Goal: Task Accomplishment & Management: Manage account settings

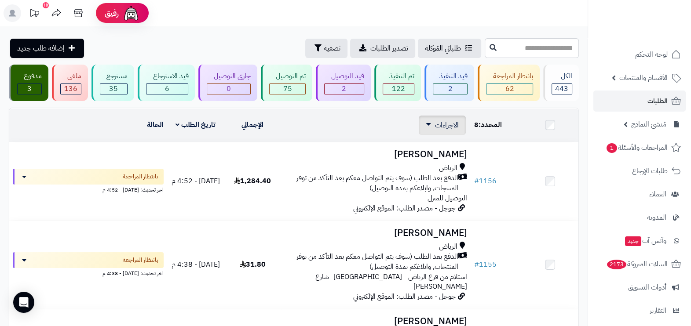
click at [433, 121] on link "الاجراءات" at bounding box center [442, 125] width 33 height 11
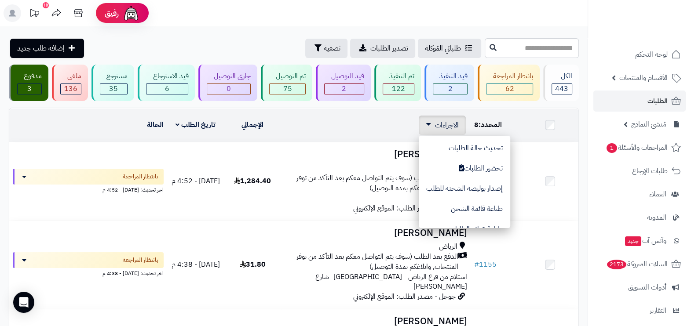
click at [442, 123] on span "الاجراءات" at bounding box center [447, 125] width 24 height 11
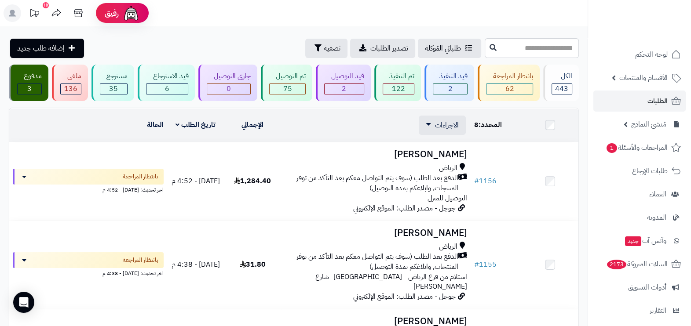
click at [492, 125] on div "المحدد: 8" at bounding box center [496, 125] width 44 height 10
click at [310, 125] on div "الاجراءات تحديث حالة الطلبات تحضير الطلبات إصدار بوليصة الشحنة للطلب طباعة قائم…" at bounding box center [375, 125] width 182 height 19
click at [204, 122] on link "تاريخ الطلب" at bounding box center [195, 125] width 40 height 11
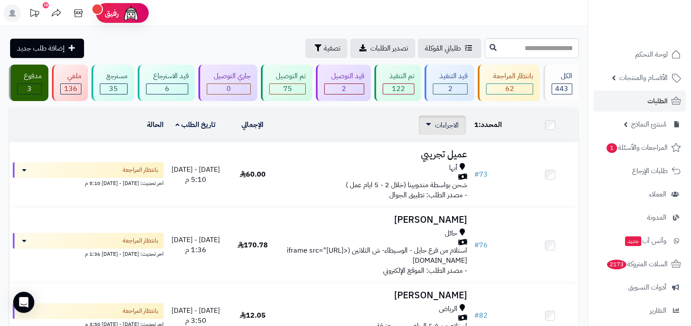
click at [433, 129] on link "الاجراءات" at bounding box center [442, 125] width 33 height 11
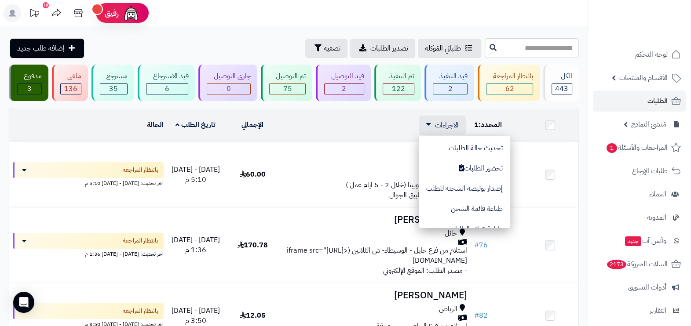
click at [535, 122] on td at bounding box center [549, 125] width 57 height 33
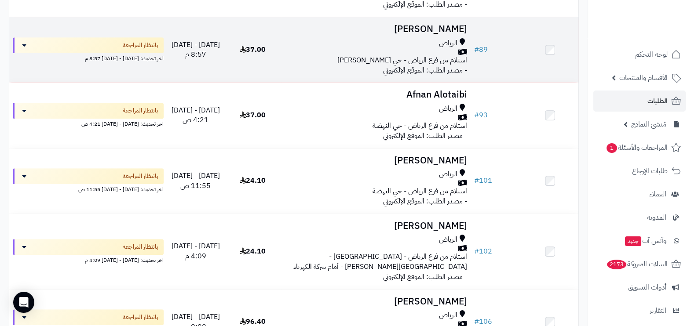
scroll to position [714, 0]
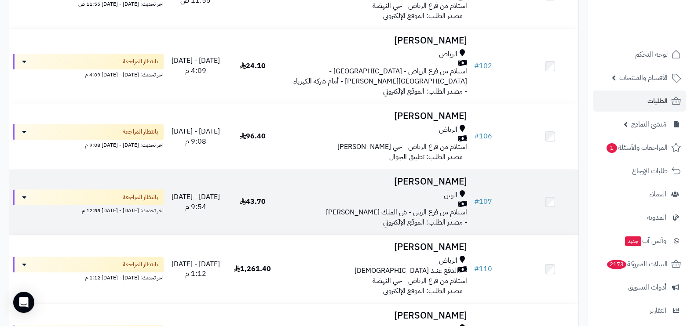
click at [338, 200] on div "الرس" at bounding box center [375, 195] width 182 height 10
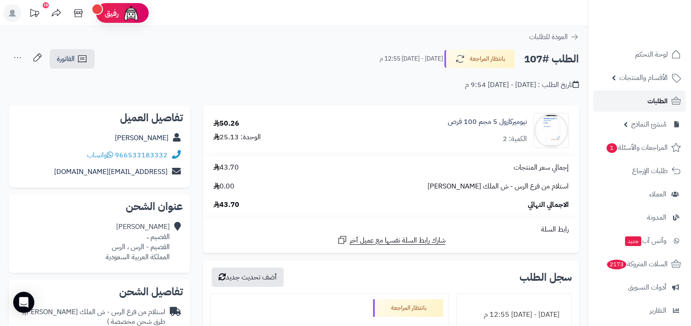
click at [644, 99] on link "الطلبات" at bounding box center [639, 101] width 92 height 21
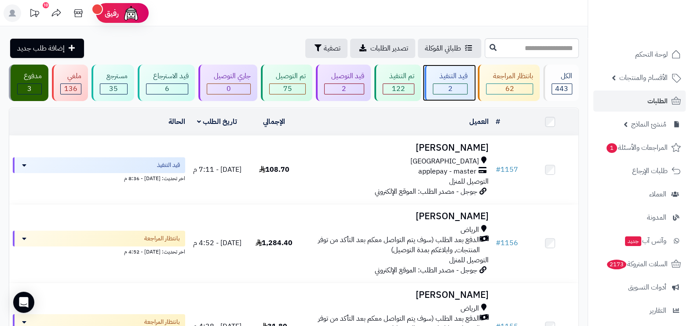
click at [459, 80] on div "قيد التنفيذ" at bounding box center [450, 76] width 35 height 10
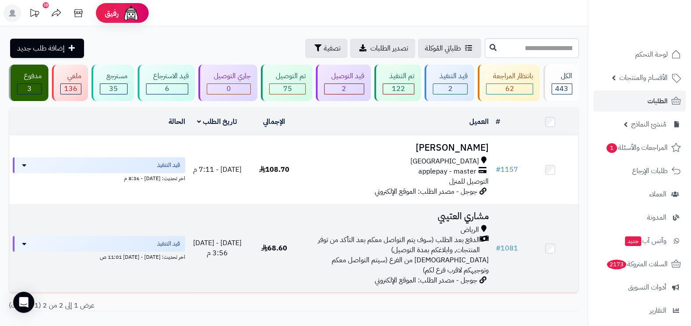
click at [430, 243] on span "الدفع بعد الطلب (سوف يتم التواصل معكم بعد التأكد من توفر المنتجات, وابلاغكم بمد…" at bounding box center [393, 245] width 174 height 20
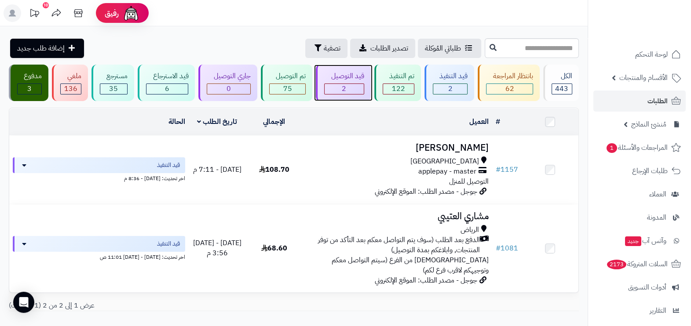
click at [349, 76] on div "قيد التوصيل" at bounding box center [344, 76] width 40 height 10
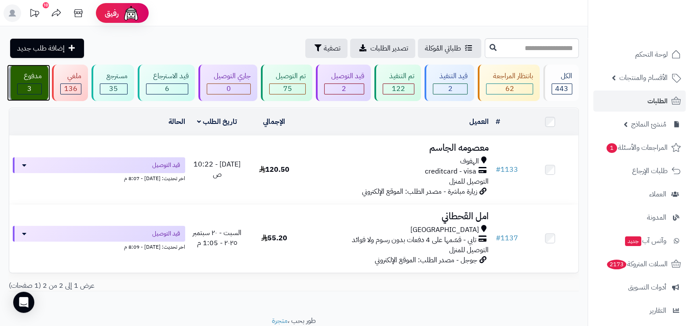
click at [28, 69] on div "مدفوع 3" at bounding box center [29, 83] width 40 height 36
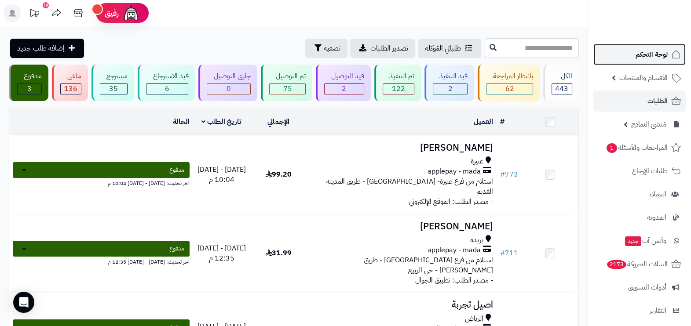
click at [641, 57] on span "لوحة التحكم" at bounding box center [651, 54] width 32 height 12
